Goal: Task Accomplishment & Management: Manage account settings

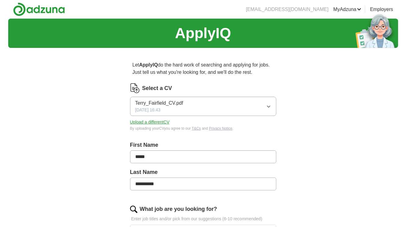
click at [268, 106] on icon "button" at bounding box center [268, 106] width 5 height 5
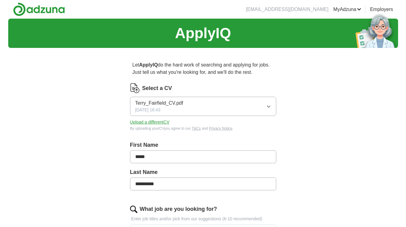
click at [169, 120] on button "Upload a different CV" at bounding box center [150, 122] width 40 height 6
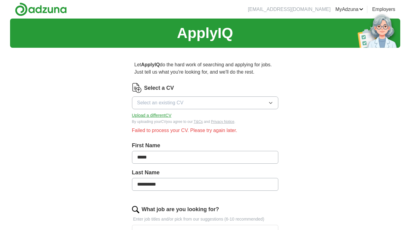
click at [207, 101] on button "Select an existing CV" at bounding box center [205, 103] width 146 height 13
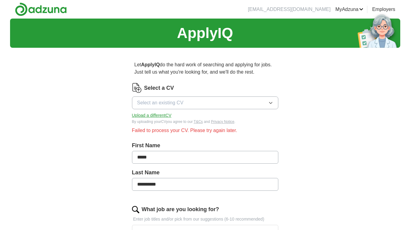
click at [274, 102] on button "Select an existing CV" at bounding box center [205, 103] width 146 height 13
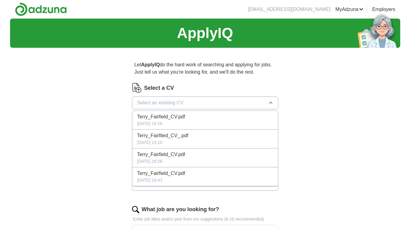
drag, startPoint x: 224, startPoint y: 119, endPoint x: 321, endPoint y: 130, distance: 98.1
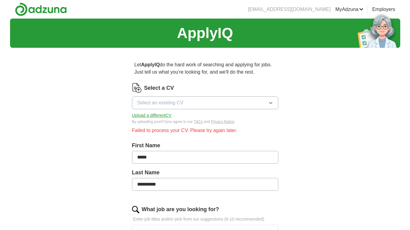
click at [167, 114] on button "Upload a different CV" at bounding box center [152, 115] width 40 height 6
click at [177, 102] on span "Select an existing CV" at bounding box center [160, 102] width 46 height 7
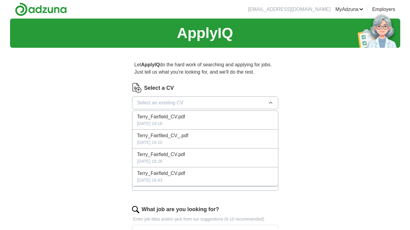
click at [246, 114] on div "Terry_Fairfield_CV.pdf" at bounding box center [205, 116] width 136 height 7
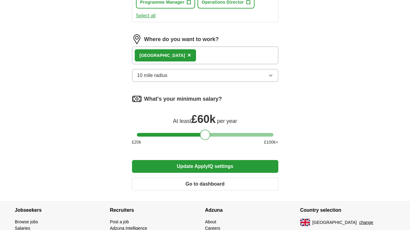
scroll to position [396, 0]
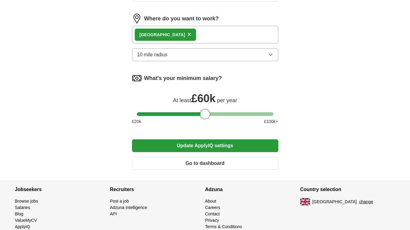
click at [205, 146] on button "Update ApplyIQ settings" at bounding box center [205, 146] width 146 height 13
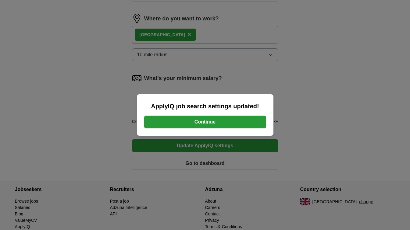
click at [217, 123] on button "Continue" at bounding box center [205, 122] width 122 height 13
